Goal: Transaction & Acquisition: Purchase product/service

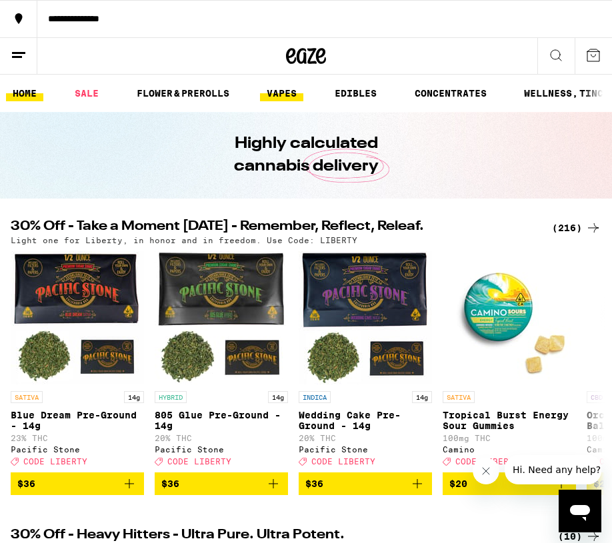
click at [282, 90] on link "VAPES" at bounding box center [281, 93] width 43 height 16
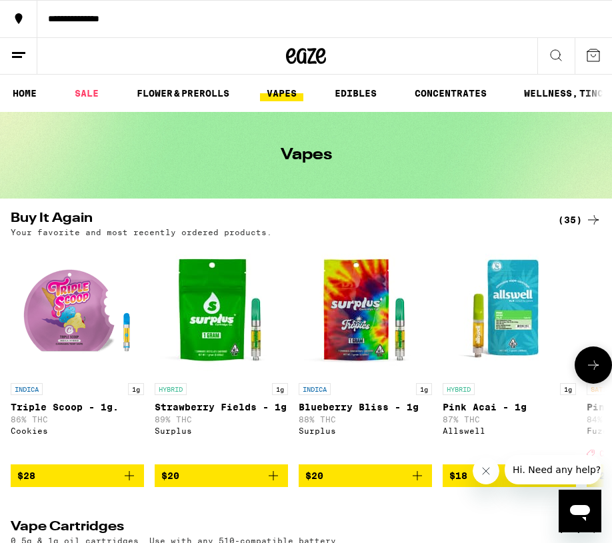
scroll to position [287, 0]
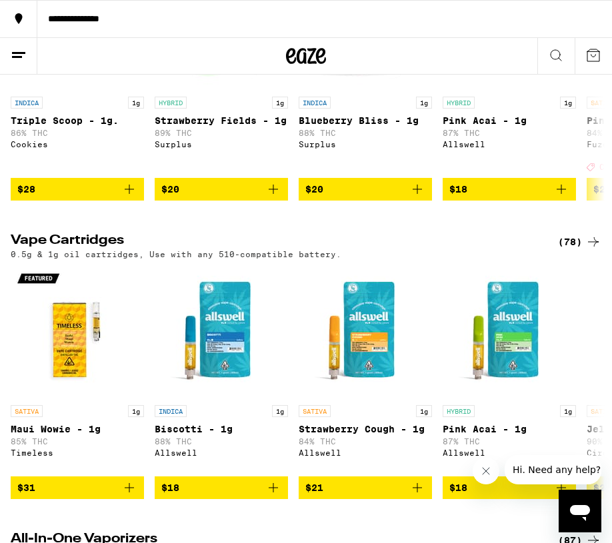
click at [575, 250] on div "(78)" at bounding box center [579, 242] width 43 height 16
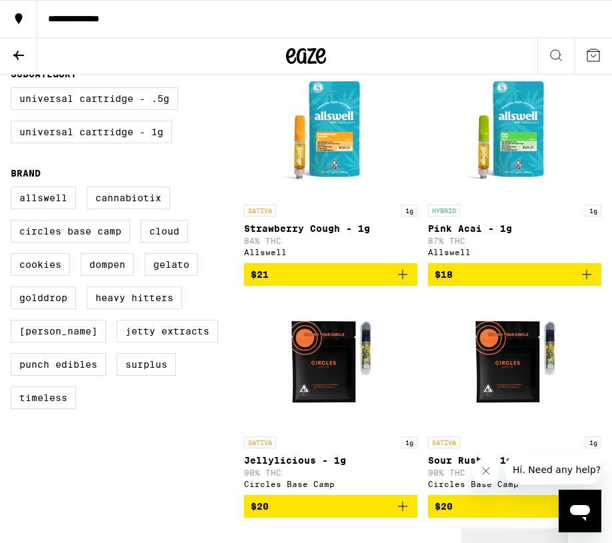
scroll to position [412, 0]
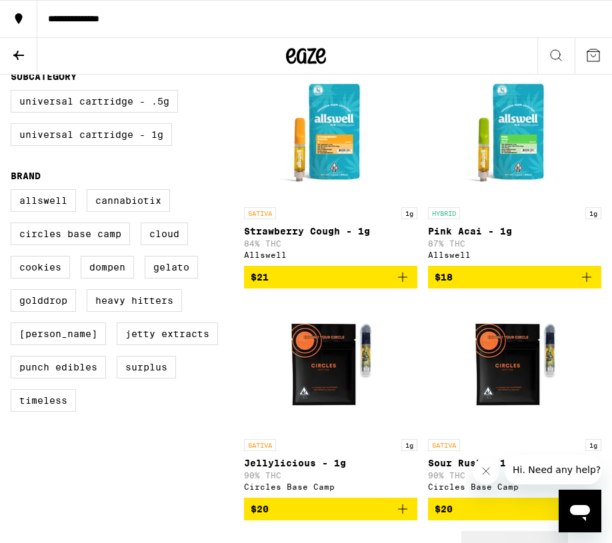
click at [590, 285] on icon "Add to bag" at bounding box center [587, 277] width 16 height 16
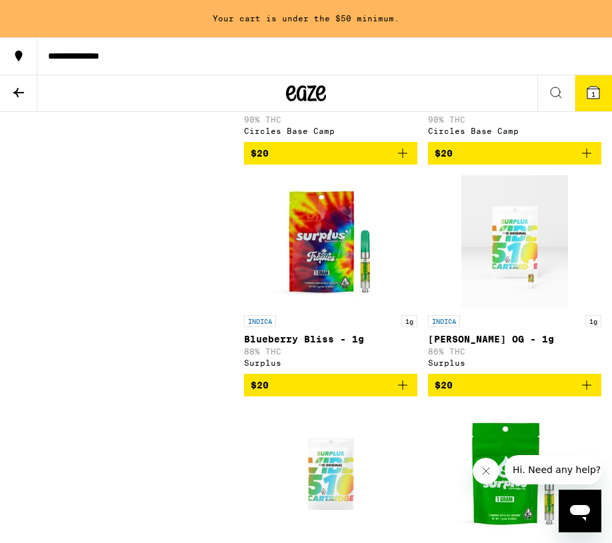
scroll to position [809, 0]
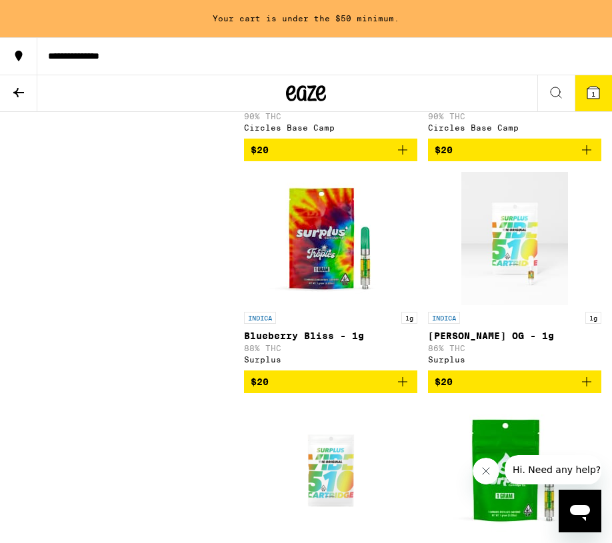
click at [399, 390] on icon "Add to bag" at bounding box center [403, 382] width 16 height 16
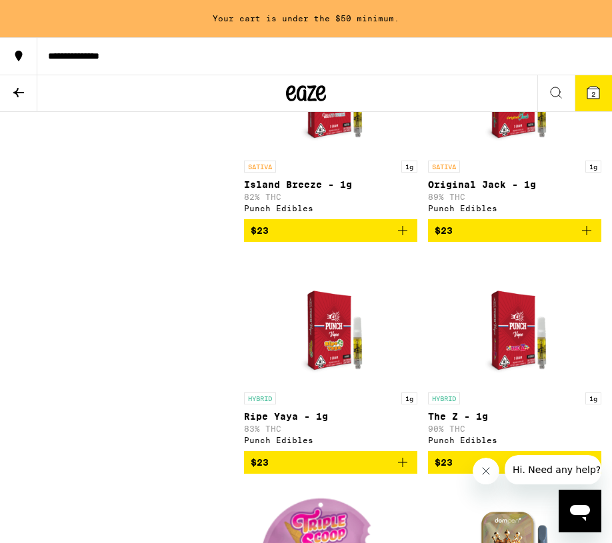
scroll to position [2117, 0]
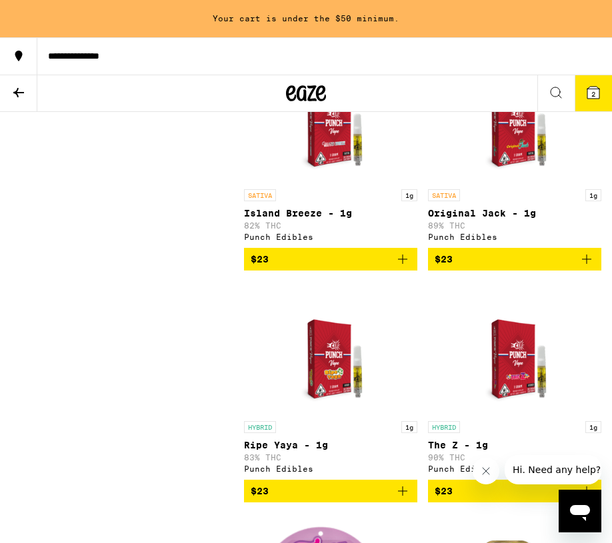
click at [585, 267] on icon "Add to bag" at bounding box center [587, 259] width 16 height 16
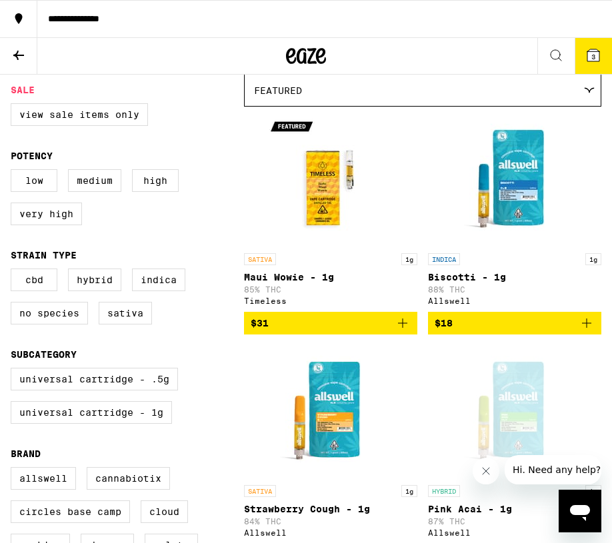
scroll to position [0, 0]
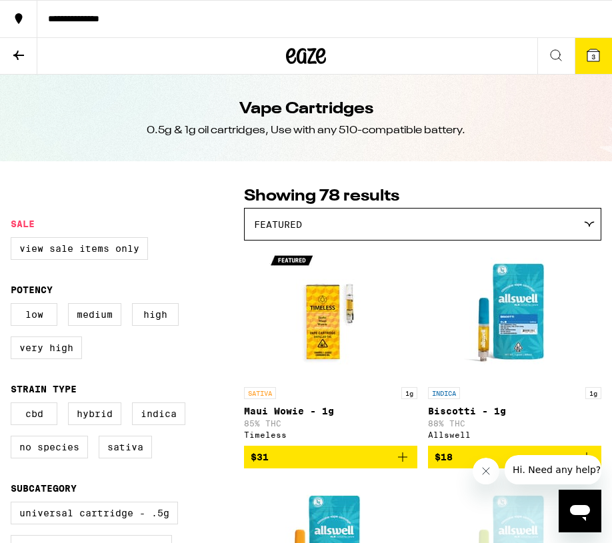
click at [387, 227] on div "Featured" at bounding box center [423, 224] width 356 height 31
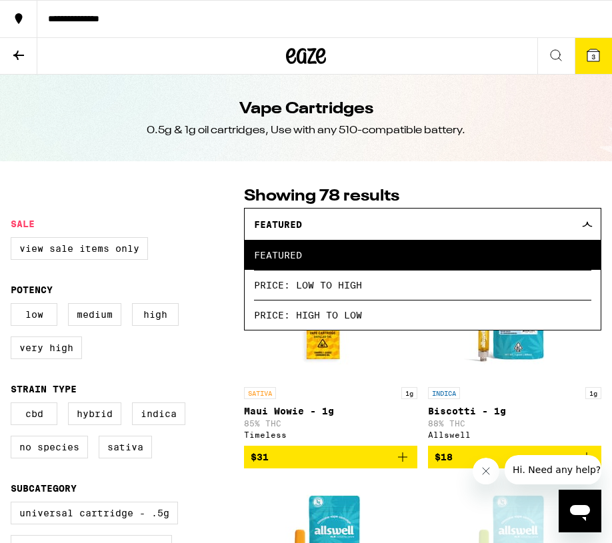
click at [115, 157] on div "Vape Cartridges 0.5g & 1g oil cartridges, Use with any 510-compatible battery." at bounding box center [306, 118] width 512 height 87
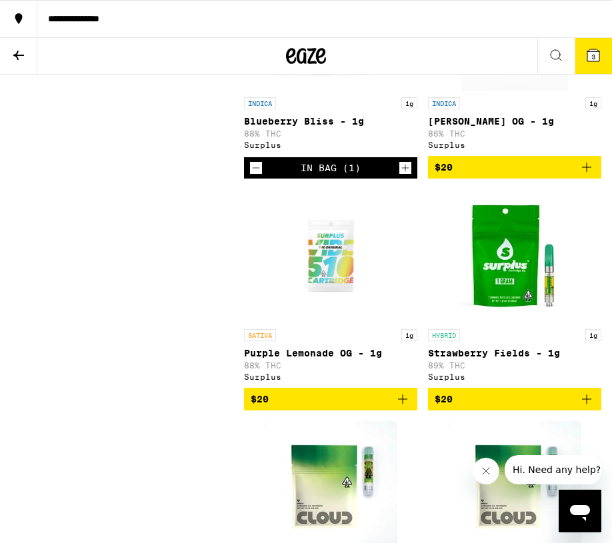
scroll to position [984, 0]
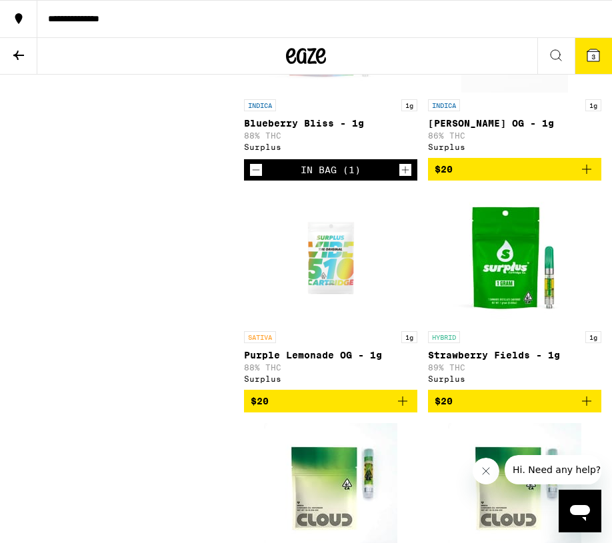
click at [349, 129] on p "Blueberry Bliss - 1g" at bounding box center [330, 123] width 173 height 11
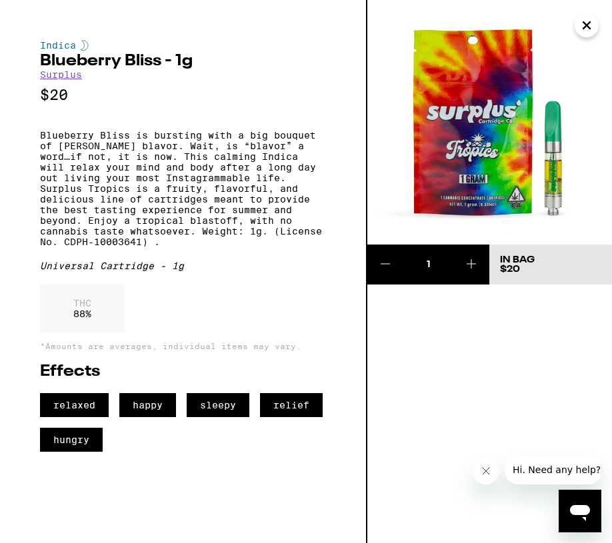
click at [587, 27] on icon "Close" at bounding box center [586, 25] width 7 height 7
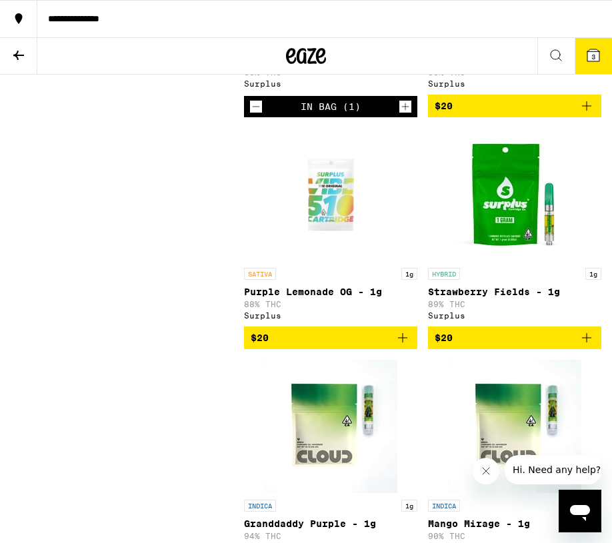
scroll to position [1048, 0]
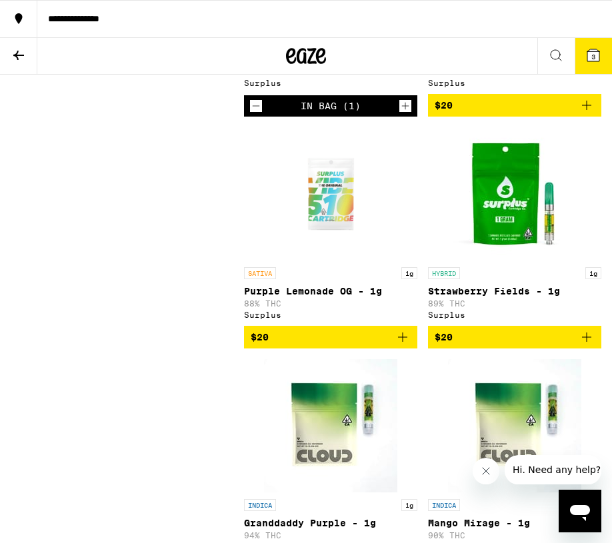
click at [405, 345] on icon "Add to bag" at bounding box center [403, 337] width 16 height 16
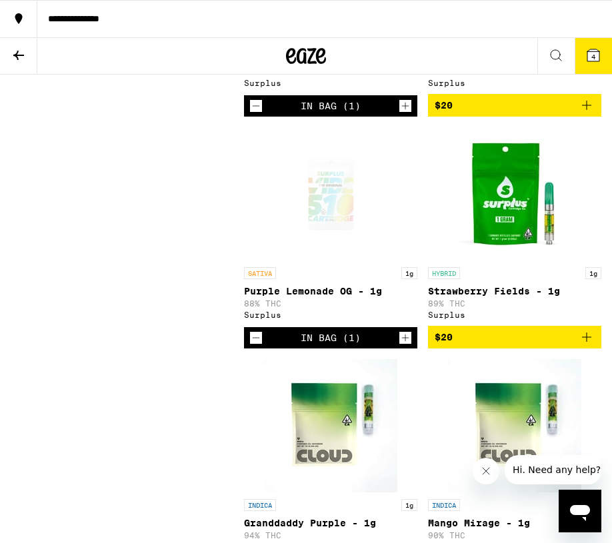
click at [589, 59] on icon at bounding box center [593, 55] width 12 height 12
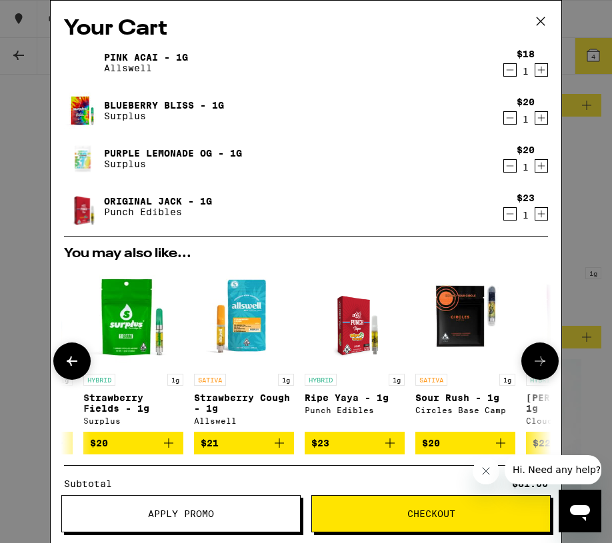
scroll to position [1, 0]
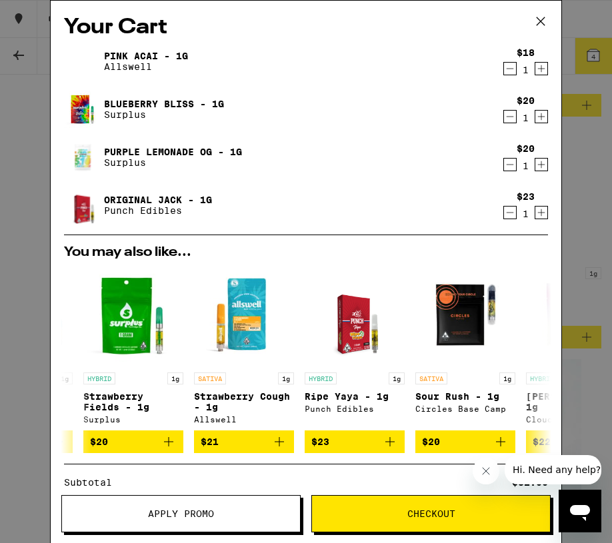
click at [540, 121] on icon "Increment" at bounding box center [541, 117] width 12 height 16
click at [489, 523] on button "Checkout" at bounding box center [430, 513] width 239 height 37
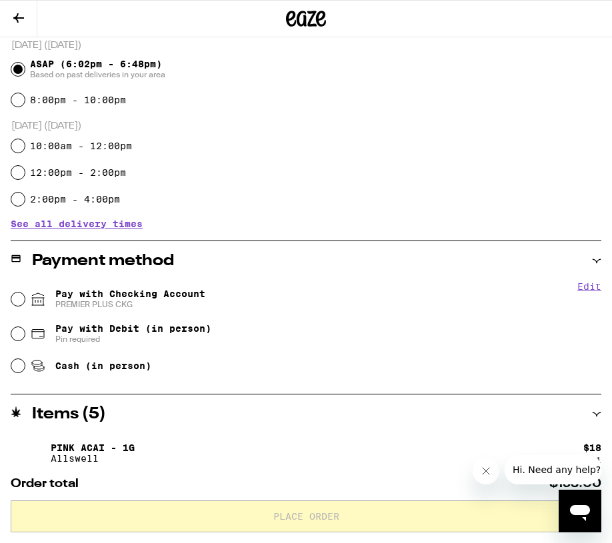
scroll to position [363, 0]
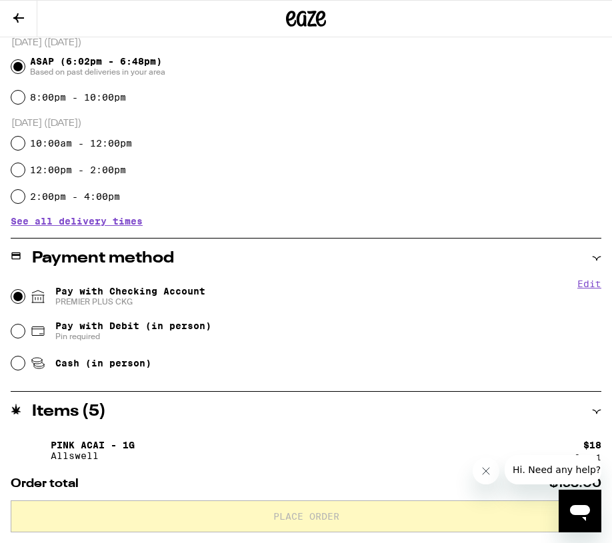
click at [13, 301] on input "Pay with Checking Account PREMIER PLUS CKG" at bounding box center [17, 296] width 13 height 13
radio input "true"
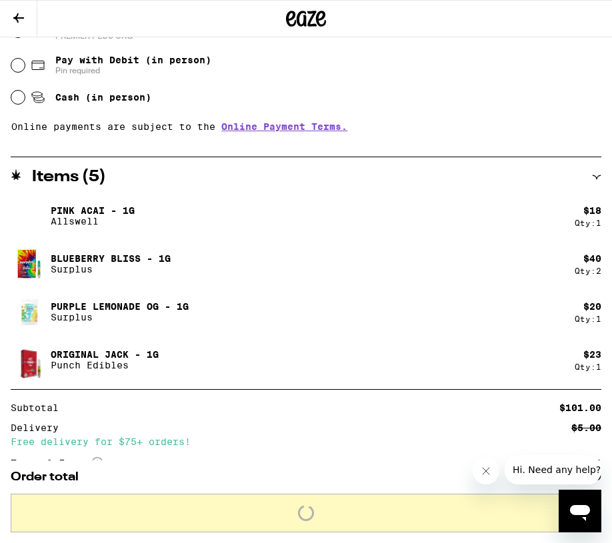
scroll to position [810, 0]
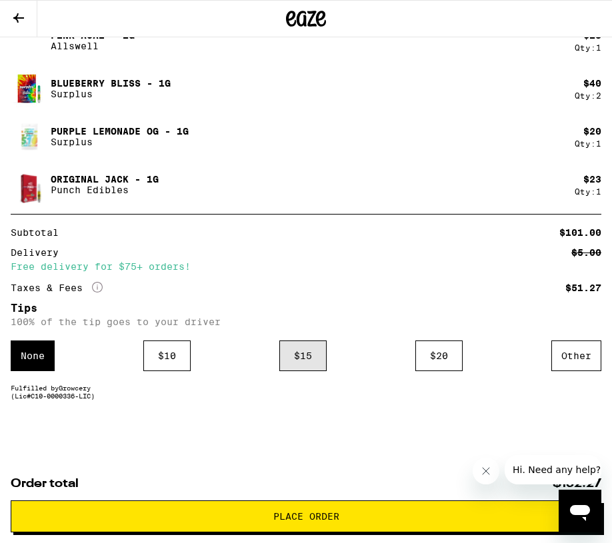
click at [294, 359] on div "$ 15" at bounding box center [302, 356] width 47 height 31
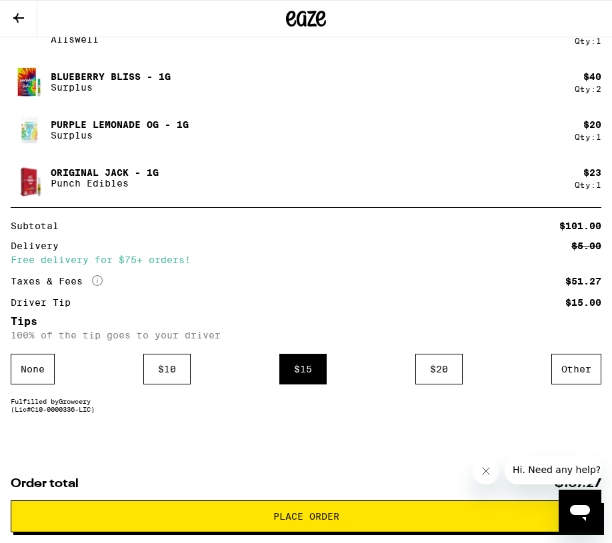
scroll to position [816, 0]
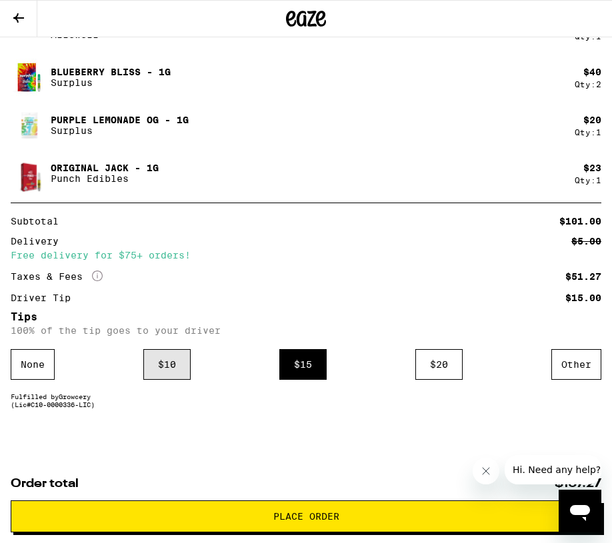
click at [158, 367] on div "$ 10" at bounding box center [166, 364] width 47 height 31
click at [289, 514] on span "Place Order" at bounding box center [306, 516] width 66 height 9
